Goal: Task Accomplishment & Management: Use online tool/utility

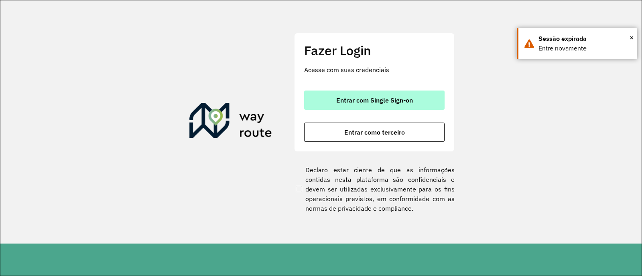
click at [351, 94] on button "Entrar com Single Sign-on" at bounding box center [374, 100] width 140 height 19
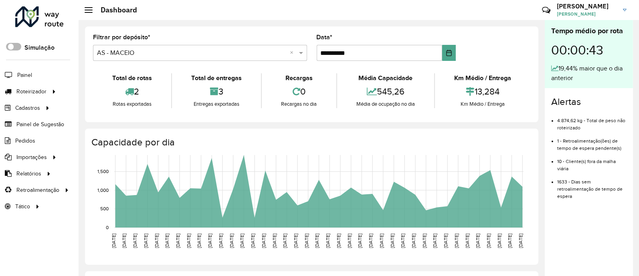
click at [13, 49] on span at bounding box center [13, 47] width 15 height 8
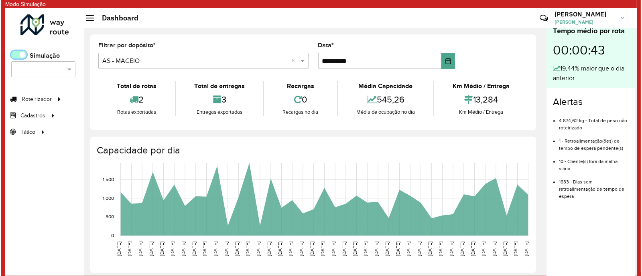
scroll to position [4, 2]
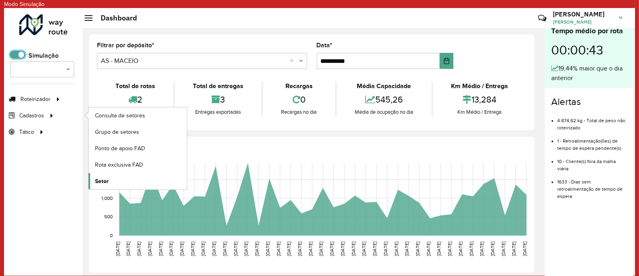
click at [124, 180] on link "Setor" at bounding box center [138, 181] width 98 height 16
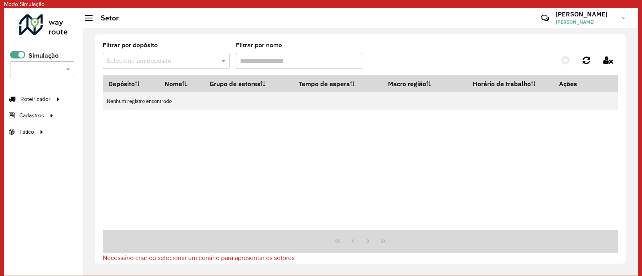
click at [127, 55] on div "Selecione um depósito" at bounding box center [166, 61] width 127 height 16
drag, startPoint x: 138, startPoint y: 66, endPoint x: 209, endPoint y: 68, distance: 70.2
click at [139, 66] on div "Selecione um depósito" at bounding box center [166, 61] width 127 height 16
click at [34, 76] on div "Selecione... ×" at bounding box center [42, 69] width 64 height 16
type input "****"
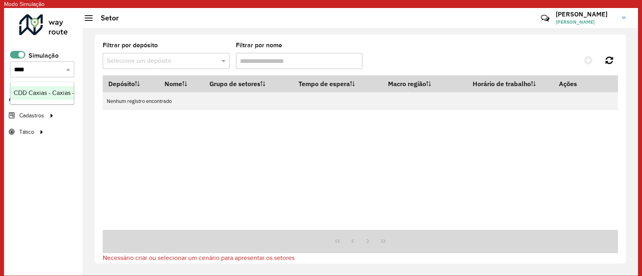
click at [43, 93] on div "CDD Caxias - Caxias - Integração" at bounding box center [42, 93] width 57 height 10
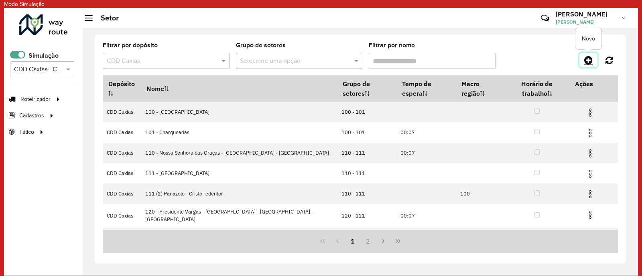
click at [567, 60] on icon at bounding box center [588, 60] width 8 height 10
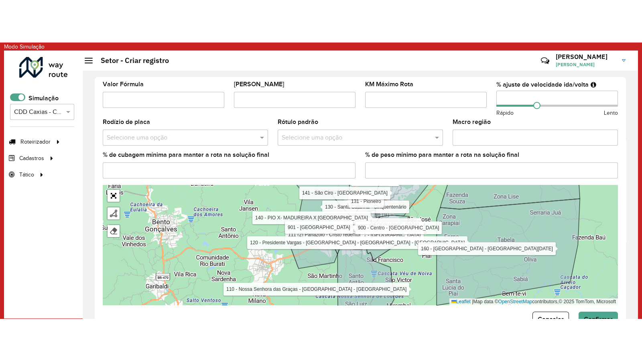
scroll to position [259, 0]
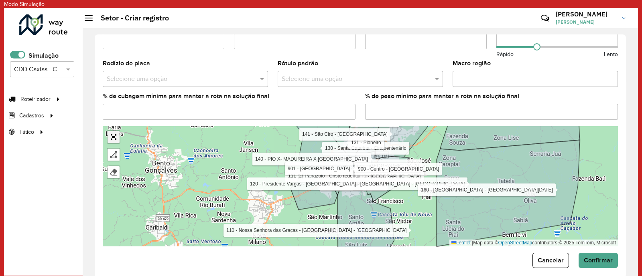
click at [115, 133] on link "Abrir mapa em tela cheia" at bounding box center [113, 137] width 12 height 12
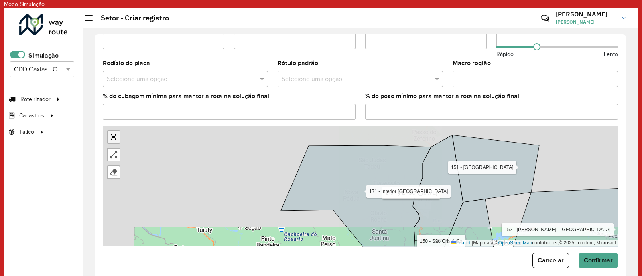
scroll to position [54, 0]
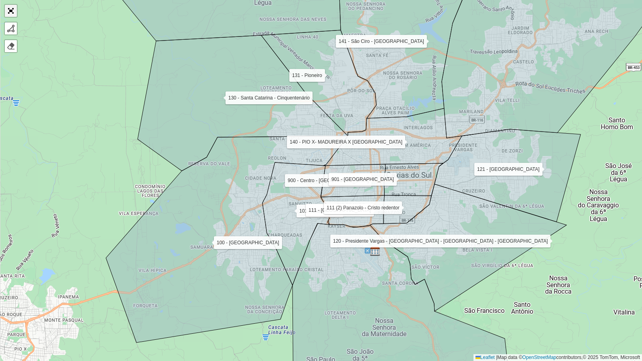
click at [12, 14] on link "Abrir mapa em tela cheia" at bounding box center [11, 11] width 12 height 12
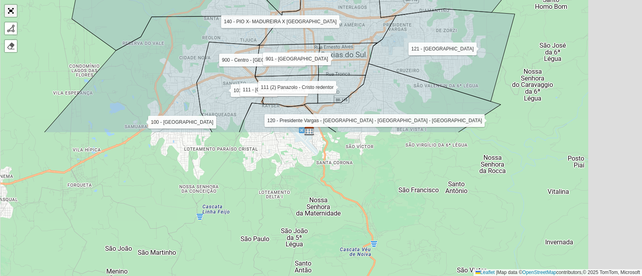
scroll to position [0, 0]
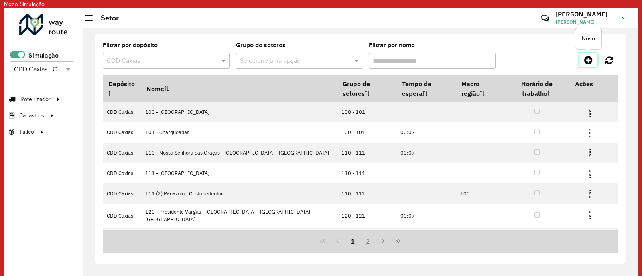
click at [567, 60] on icon at bounding box center [588, 60] width 8 height 10
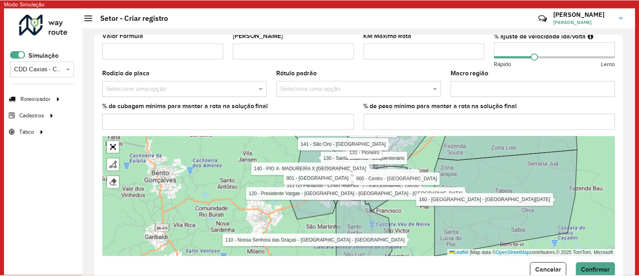
scroll to position [259, 0]
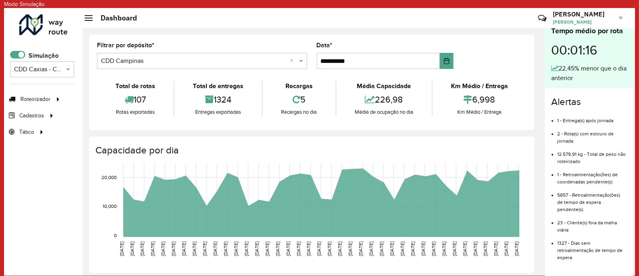
click at [22, 55] on span at bounding box center [17, 55] width 15 height 8
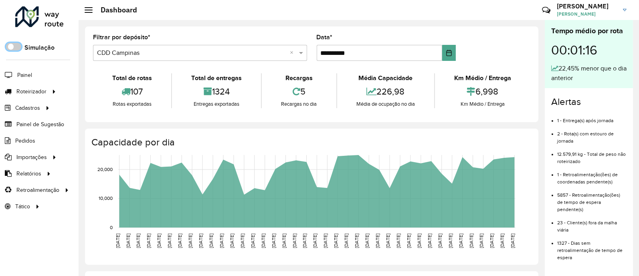
scroll to position [4, 2]
